Goal: Task Accomplishment & Management: Manage account settings

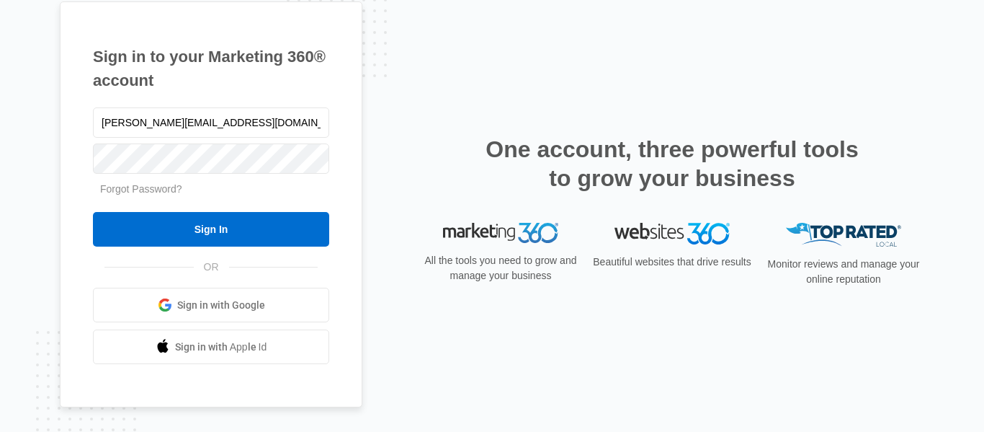
type input "[PERSON_NAME][EMAIL_ADDRESS][DOMAIN_NAME]"
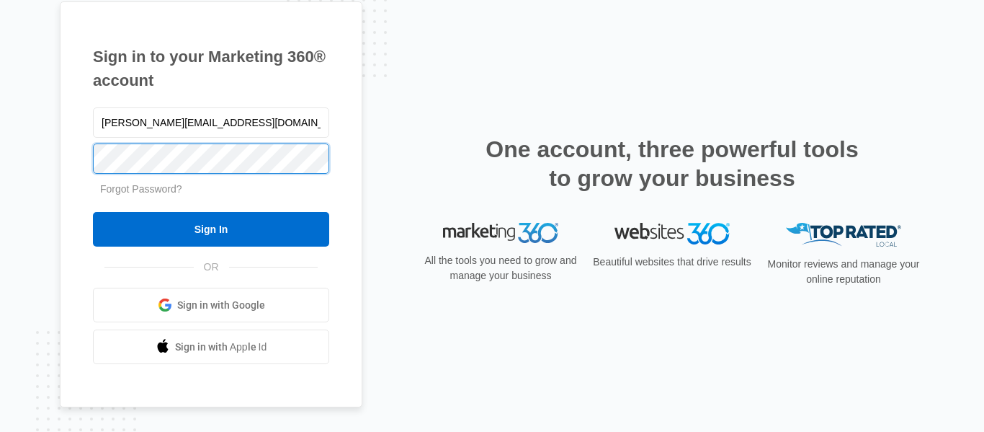
click at [93, 212] on input "Sign In" at bounding box center [211, 229] width 236 height 35
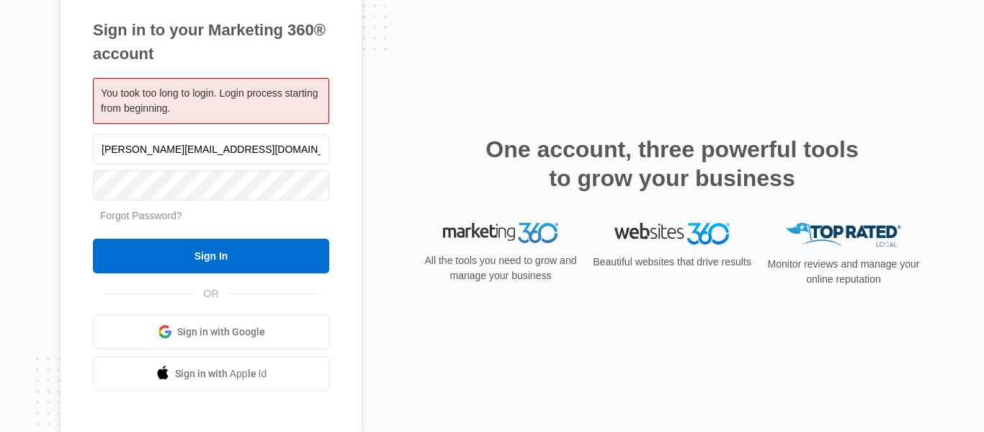
type input "[PERSON_NAME][EMAIL_ADDRESS][DOMAIN_NAME]"
click at [93, 238] on input "Sign In" at bounding box center [211, 255] width 236 height 35
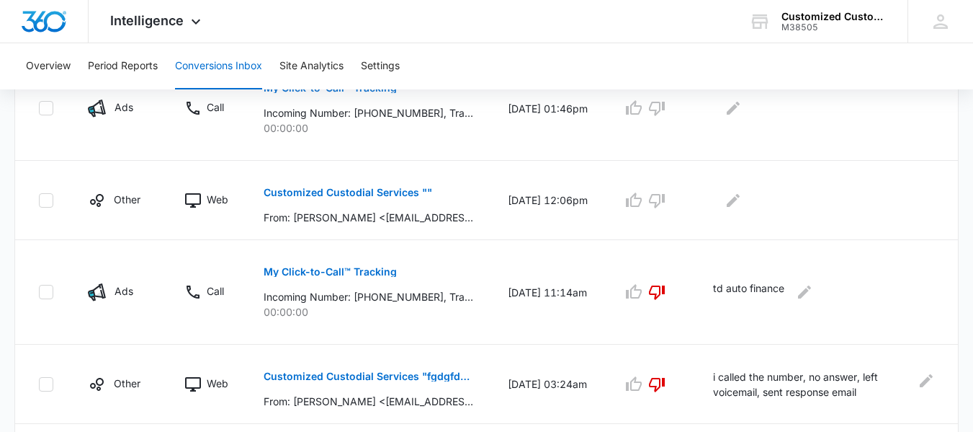
scroll to position [401, 0]
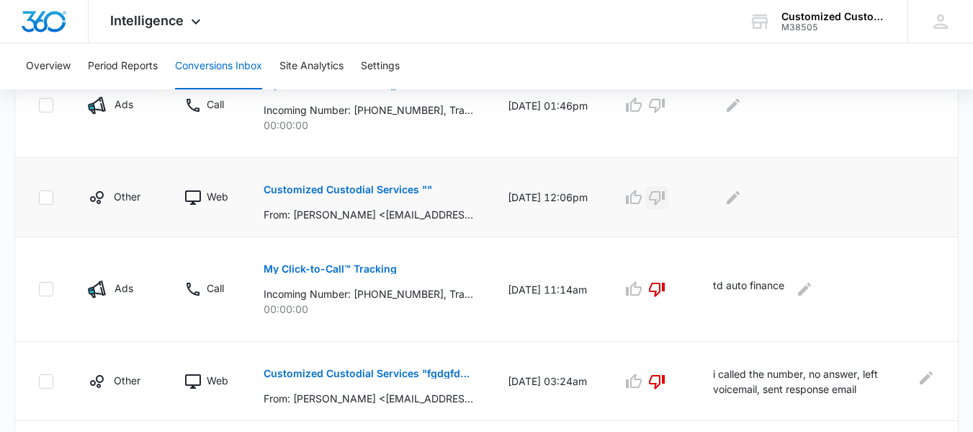
click at [661, 192] on icon "button" at bounding box center [656, 197] width 17 height 17
click at [735, 200] on icon "Edit Comments" at bounding box center [733, 197] width 17 height 17
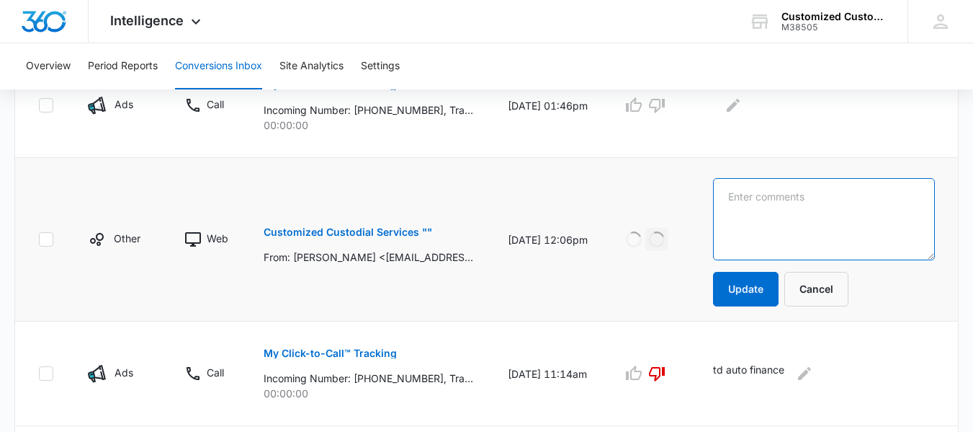
click at [735, 200] on textarea at bounding box center [824, 219] width 222 height 82
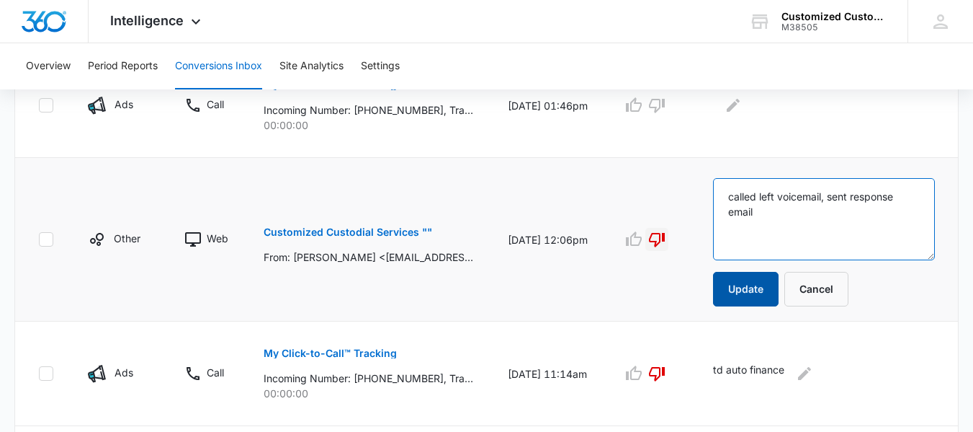
type textarea "called left voicemail, sent response email"
click at [736, 285] on button "Update" at bounding box center [746, 289] width 66 height 35
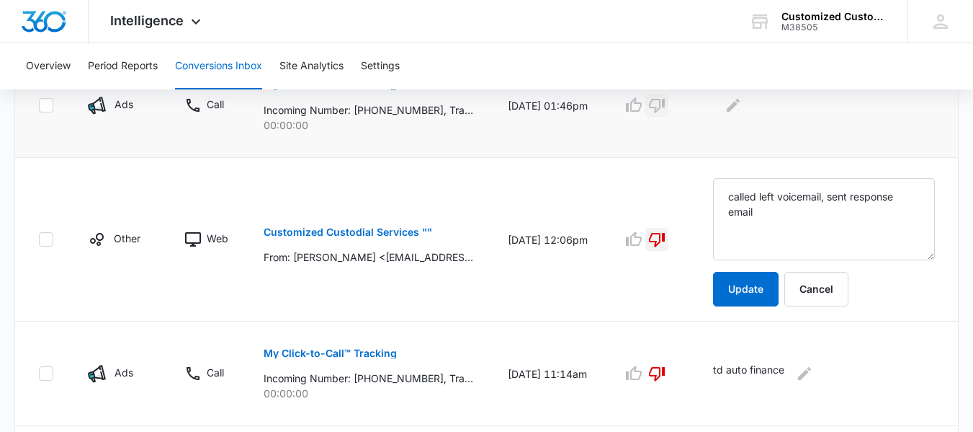
click at [664, 107] on icon "button" at bounding box center [657, 106] width 16 height 14
click at [742, 109] on icon "Edit Comments" at bounding box center [733, 105] width 17 height 17
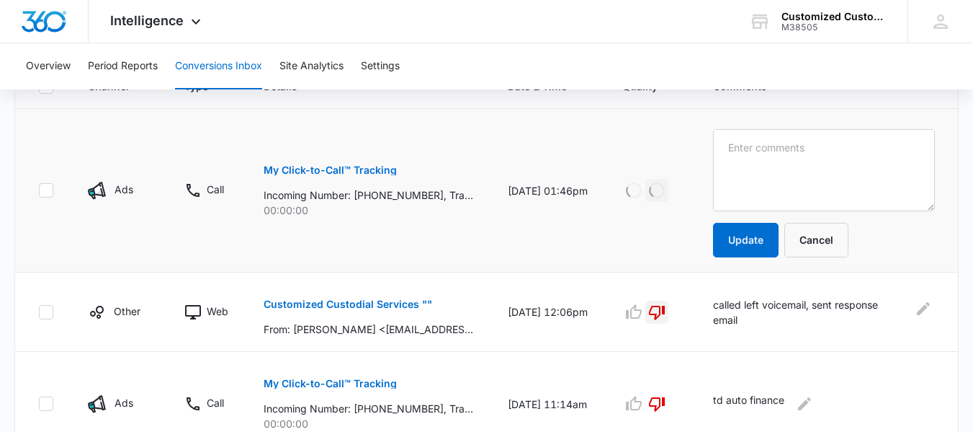
scroll to position [323, 0]
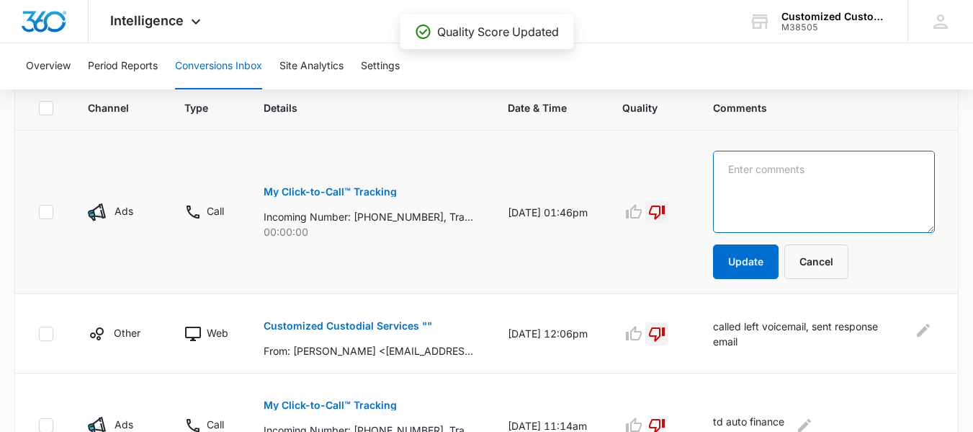
click at [791, 172] on textarea at bounding box center [824, 192] width 222 height 82
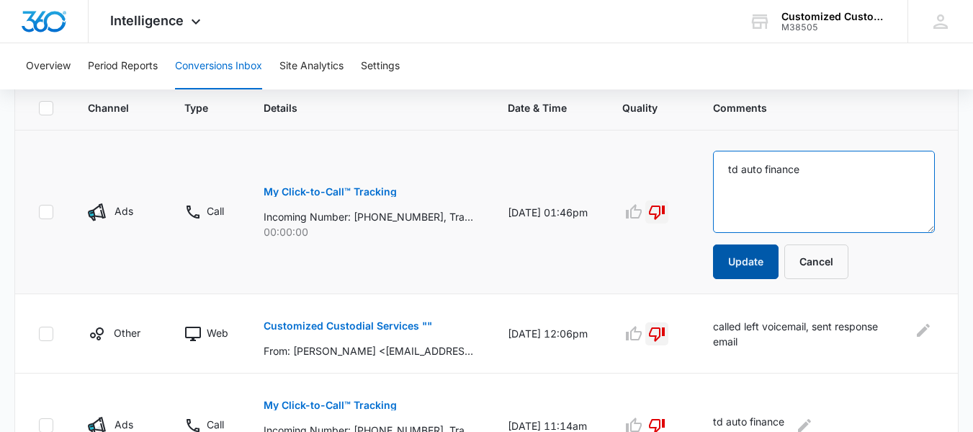
type textarea "td auto finance"
click at [763, 259] on button "Update" at bounding box center [746, 261] width 66 height 35
